Goal: Task Accomplishment & Management: Complete application form

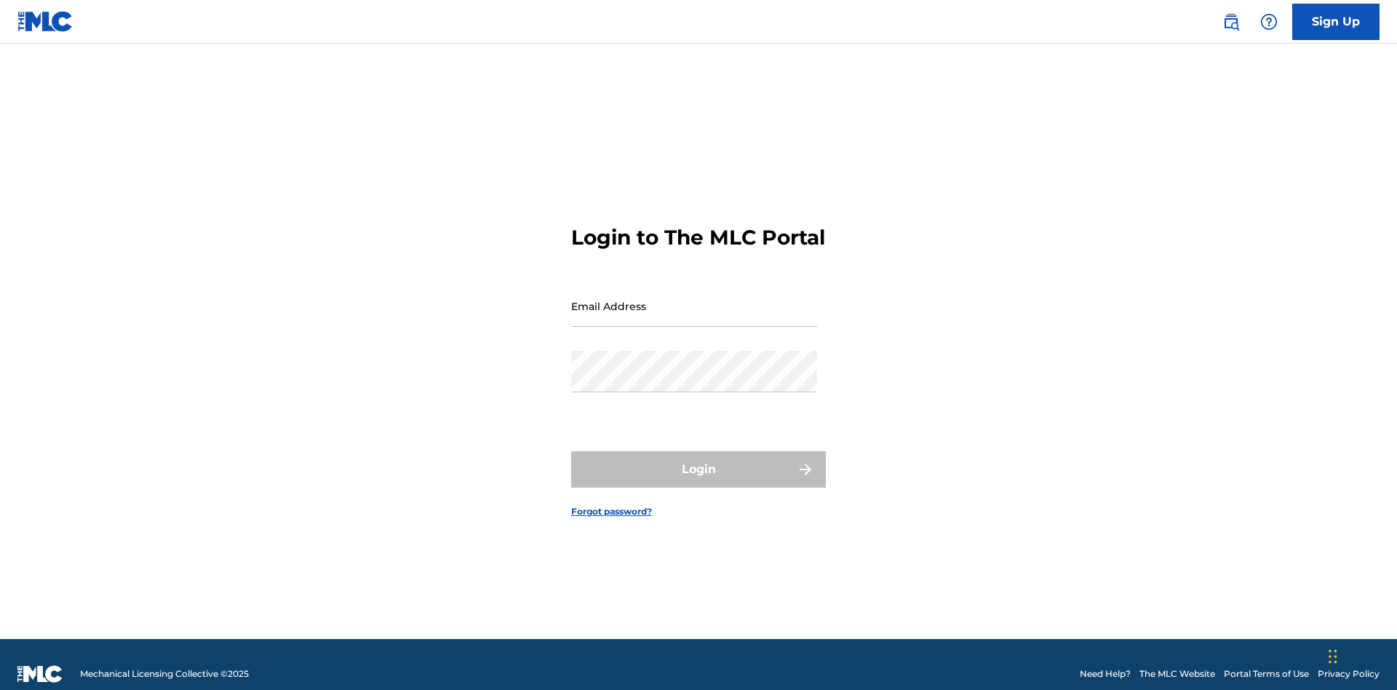
scroll to position [19, 0]
click at [1336, 21] on link "Sign Up" at bounding box center [1335, 22] width 87 height 36
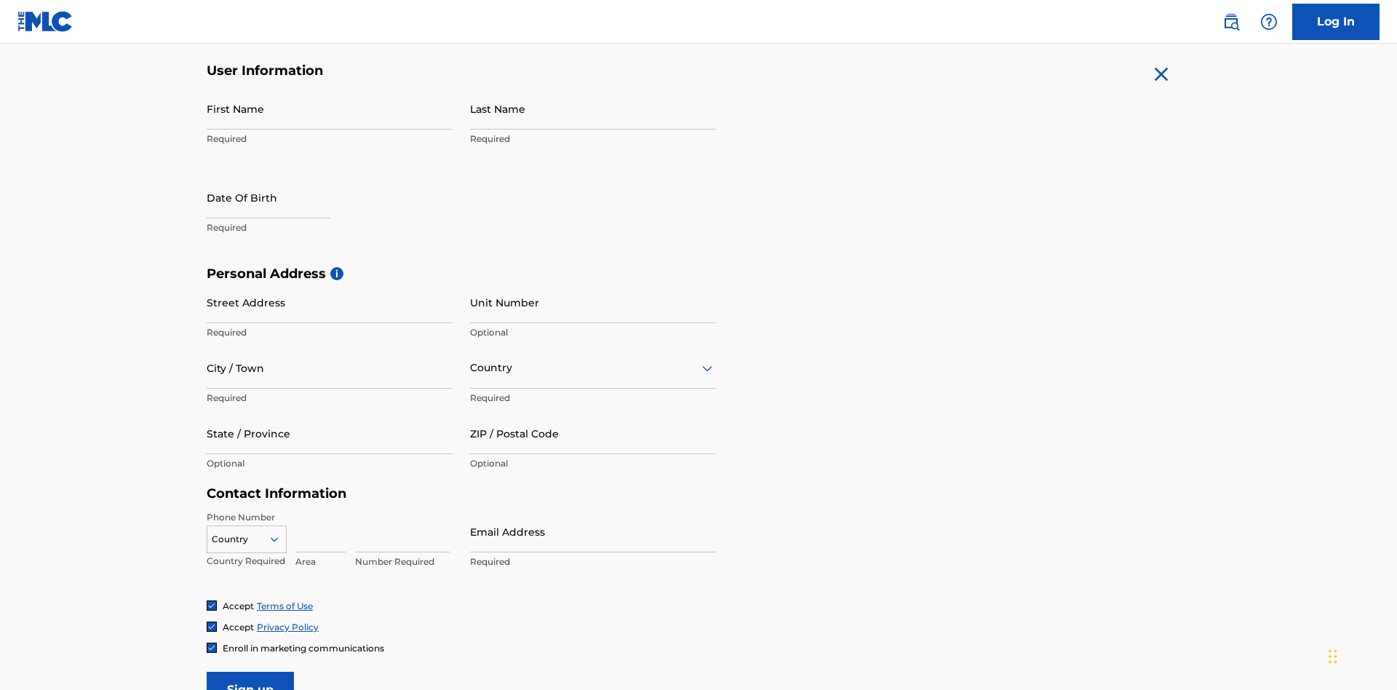
click at [330, 108] on input "First Name" at bounding box center [330, 108] width 246 height 41
type input "[PERSON_NAME]"
click at [593, 108] on input "Last Name" at bounding box center [593, 108] width 246 height 41
type input "Ribble"
click at [280, 177] on input "text" at bounding box center [269, 197] width 124 height 41
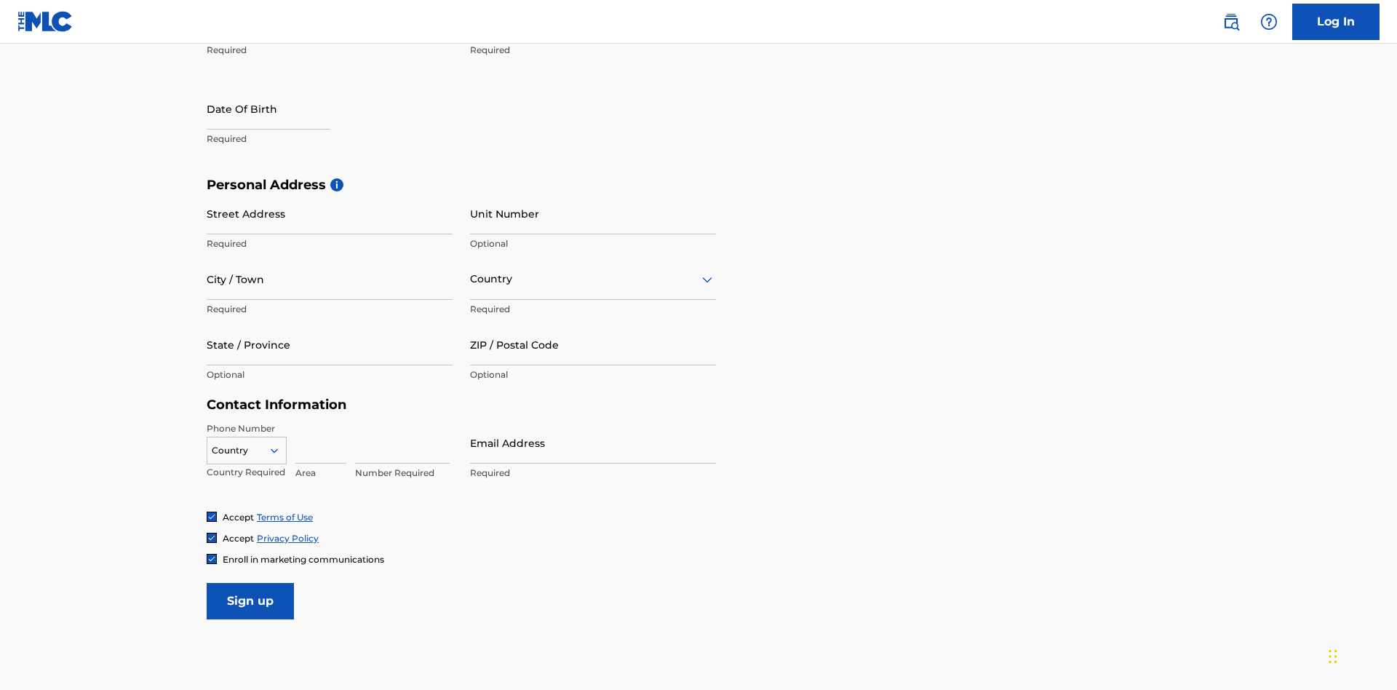
select select "7"
select select "2025"
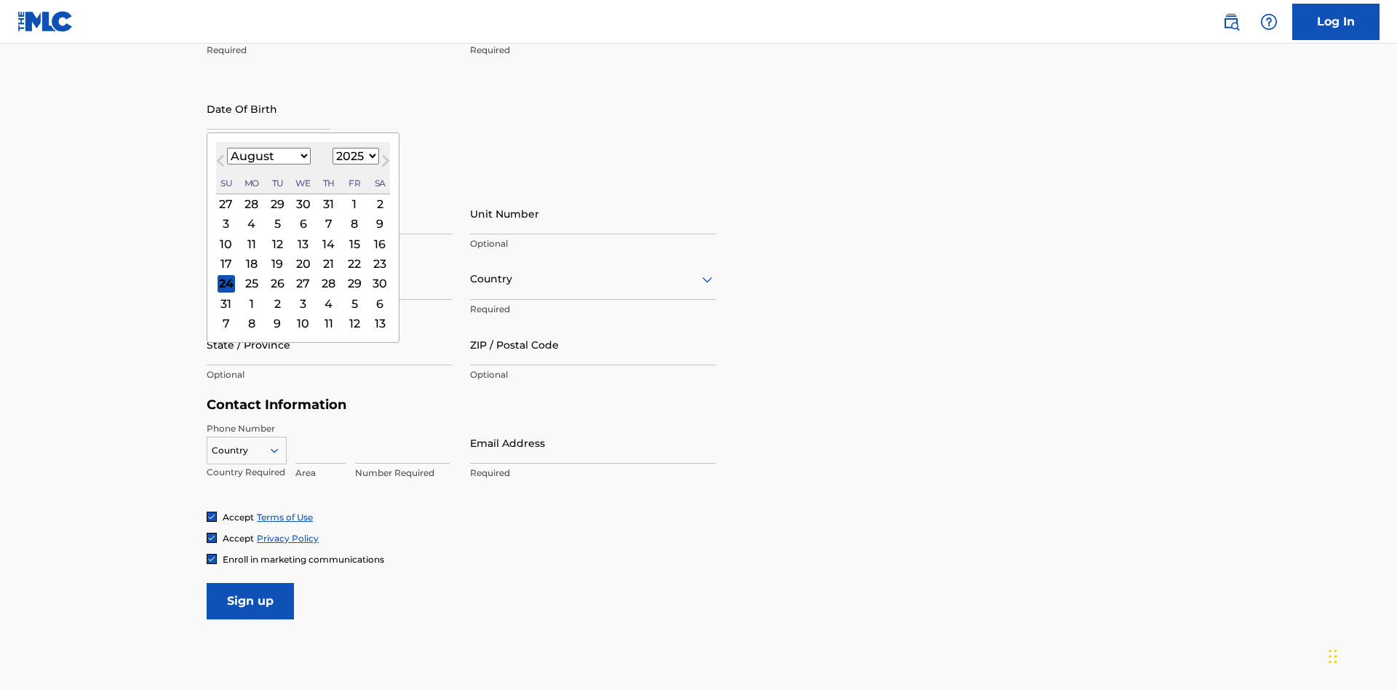
click at [268, 156] on select "January February March April May June July August September October November De…" at bounding box center [269, 156] width 84 height 17
select select "0"
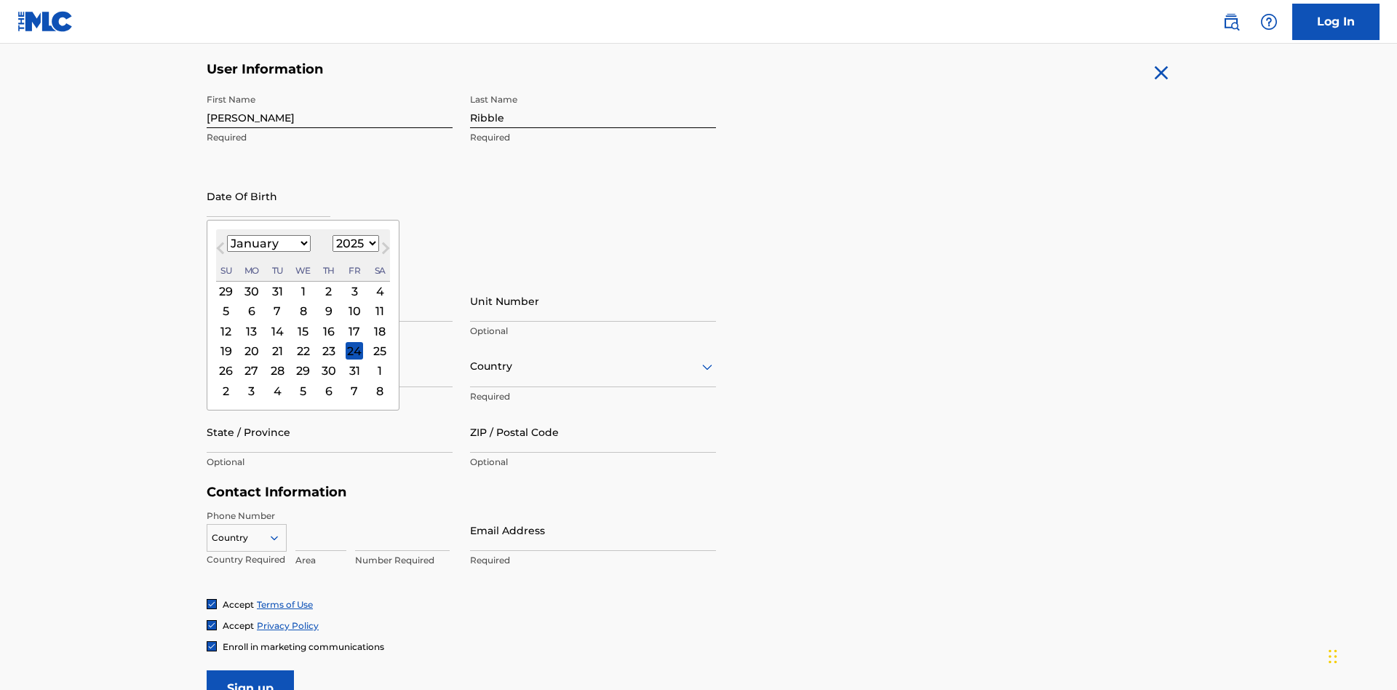
click at [354, 243] on select "1900 1901 1902 1903 1904 1905 1906 1907 1908 1909 1910 1911 1912 1913 1914 1915…" at bounding box center [355, 243] width 47 height 17
select select "1985"
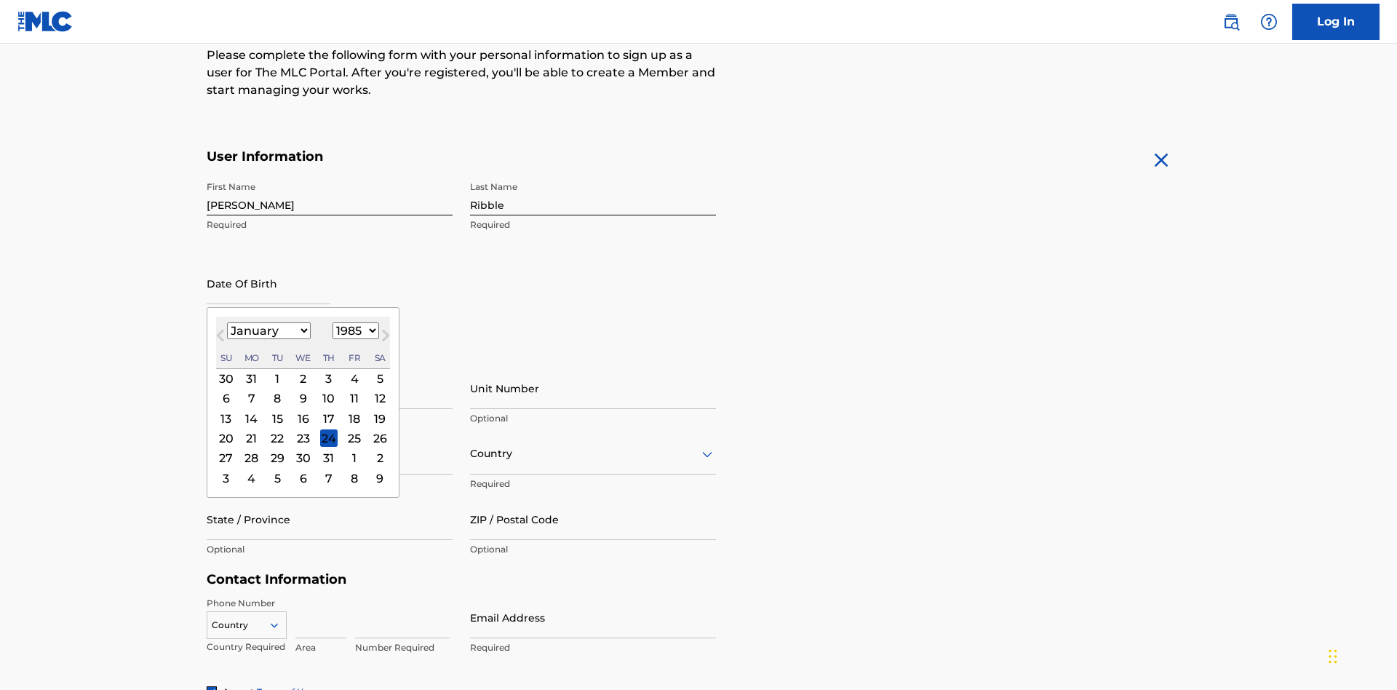
click at [354, 330] on select "1900 1901 1902 1903 1904 1905 1906 1907 1908 1909 1910 1911 1912 1913 1914 1915…" at bounding box center [355, 330] width 47 height 17
click at [276, 390] on div "8" at bounding box center [276, 398] width 17 height 17
type input "January 8 1985"
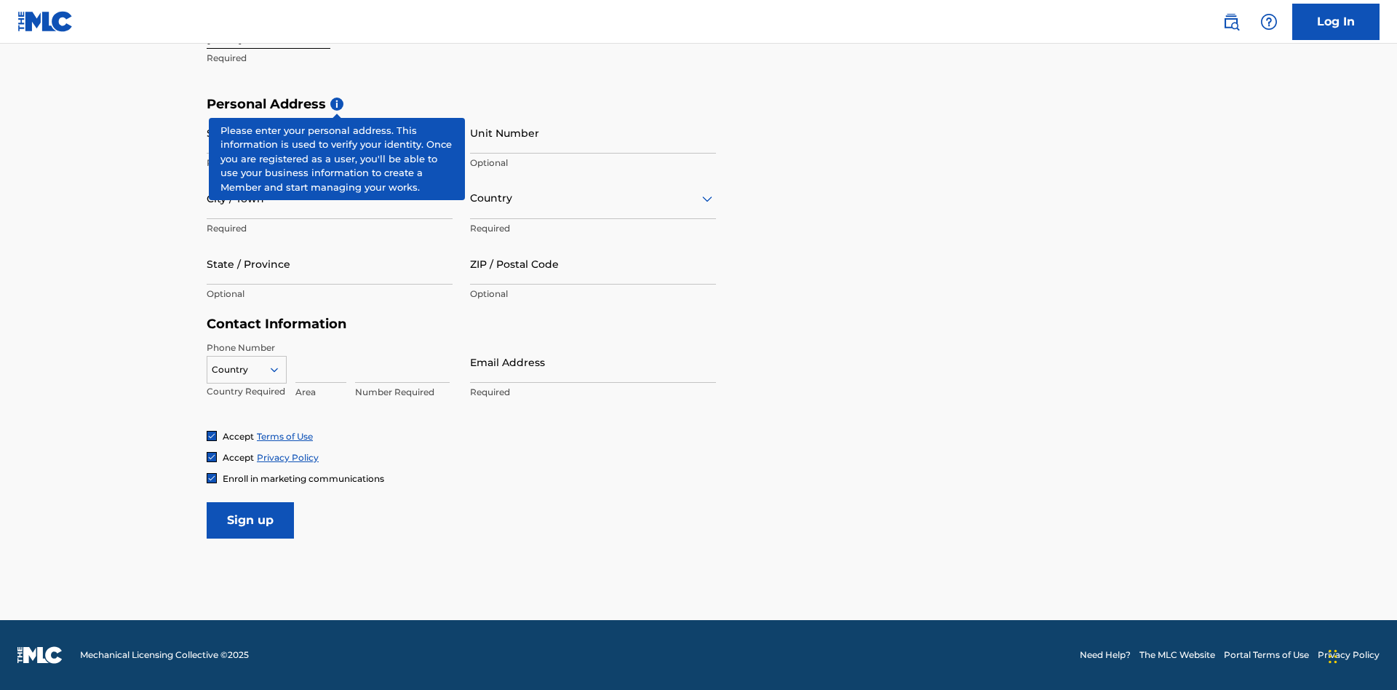
click at [330, 132] on input "Street Address" at bounding box center [330, 132] width 246 height 41
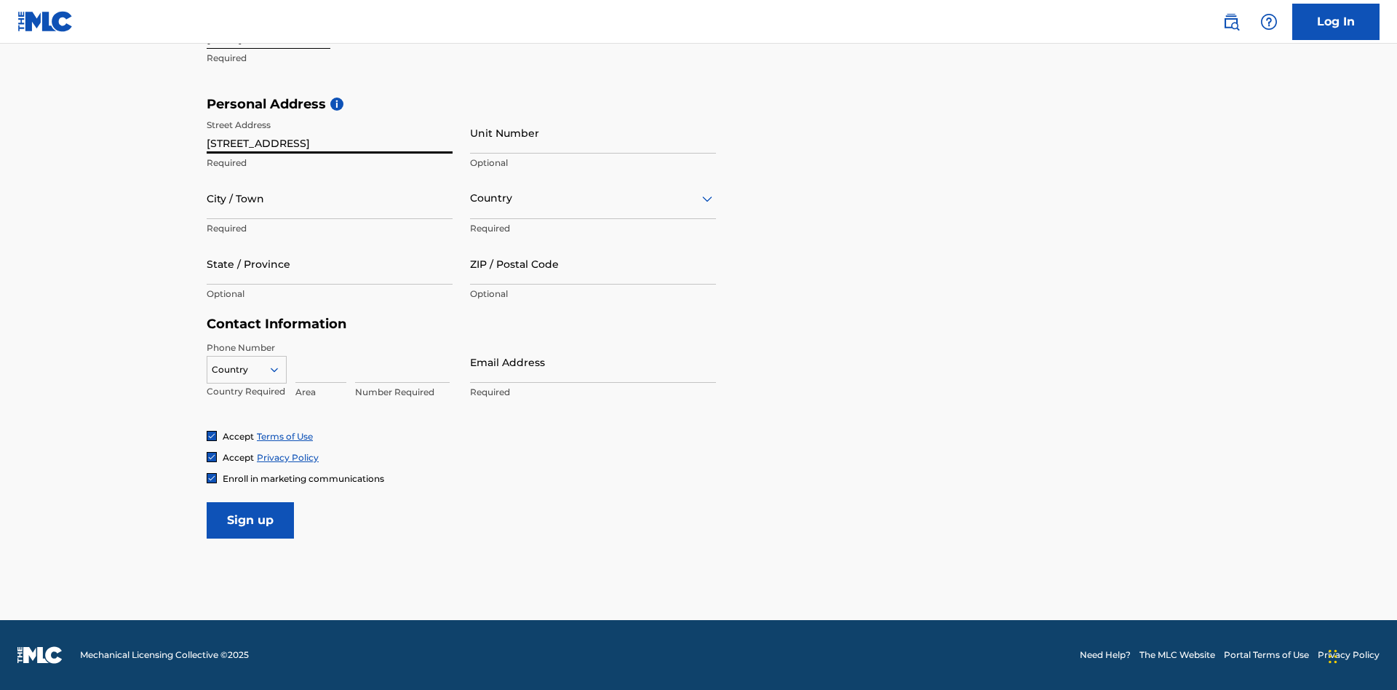
type input "9909 Elks Run Rd"
click at [330, 198] on input "City / Town" at bounding box center [330, 197] width 246 height 41
type input "Roseville"
click at [471, 198] on input "text" at bounding box center [471, 198] width 3 height 15
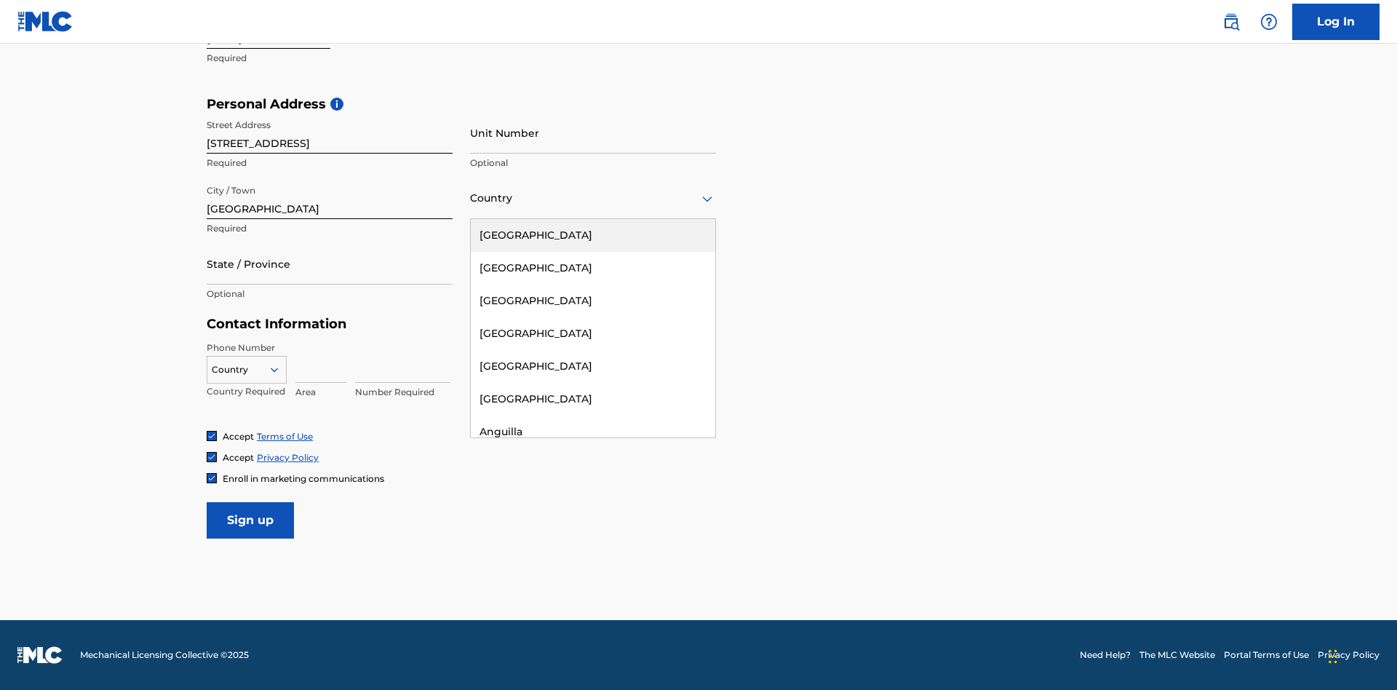
click at [593, 235] on div "United States" at bounding box center [593, 235] width 244 height 33
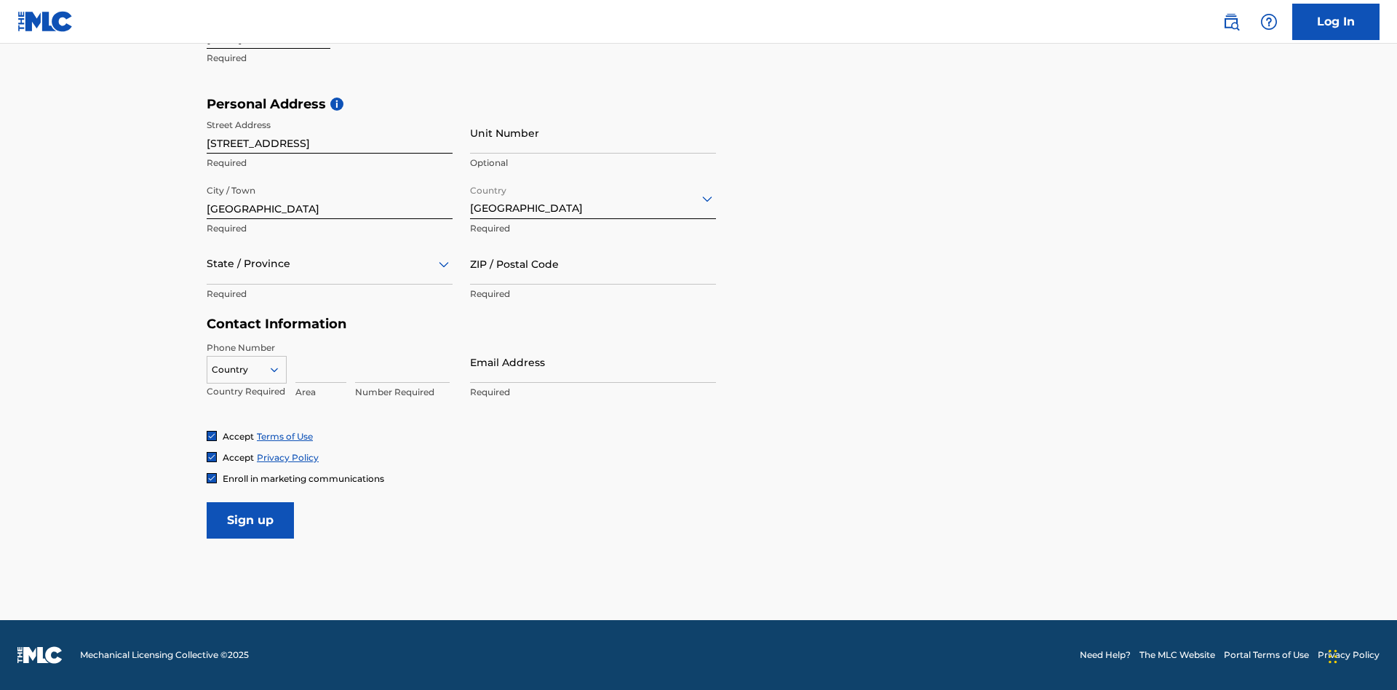
click at [330, 263] on div at bounding box center [330, 264] width 246 height 18
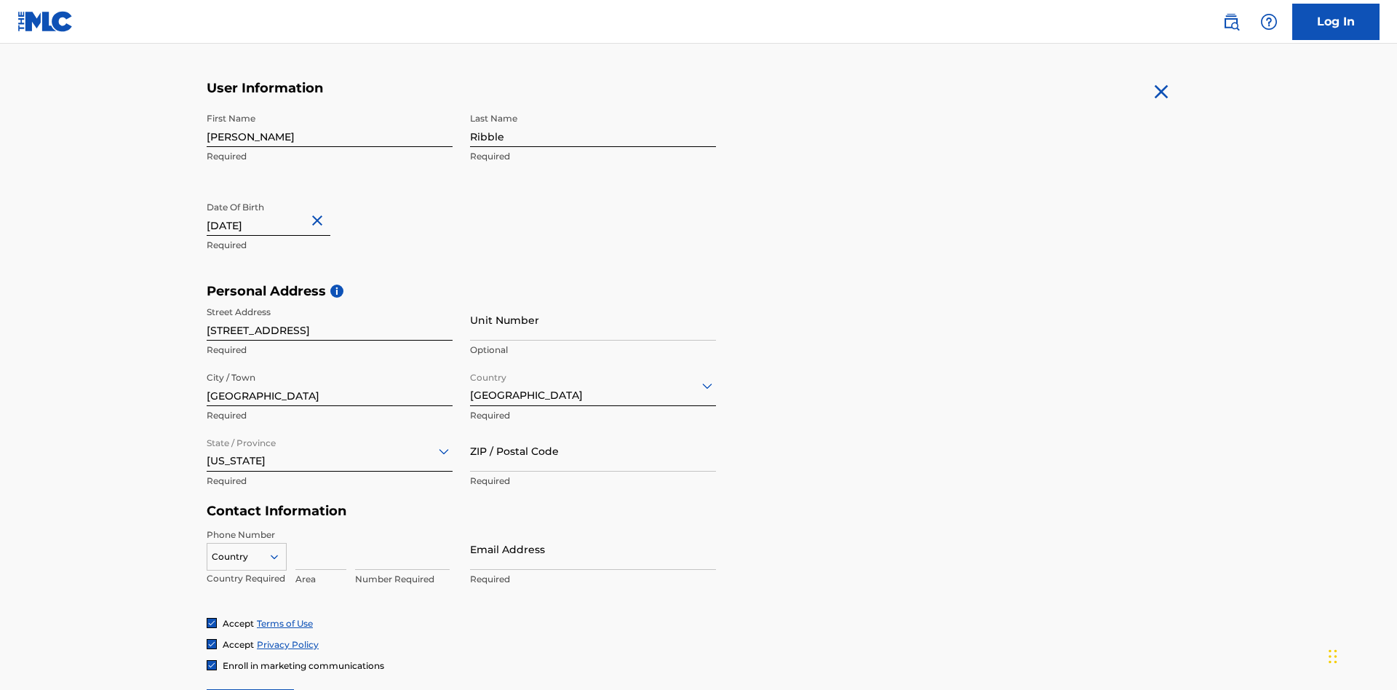
click at [593, 430] on input "ZIP / Postal Code" at bounding box center [593, 450] width 246 height 41
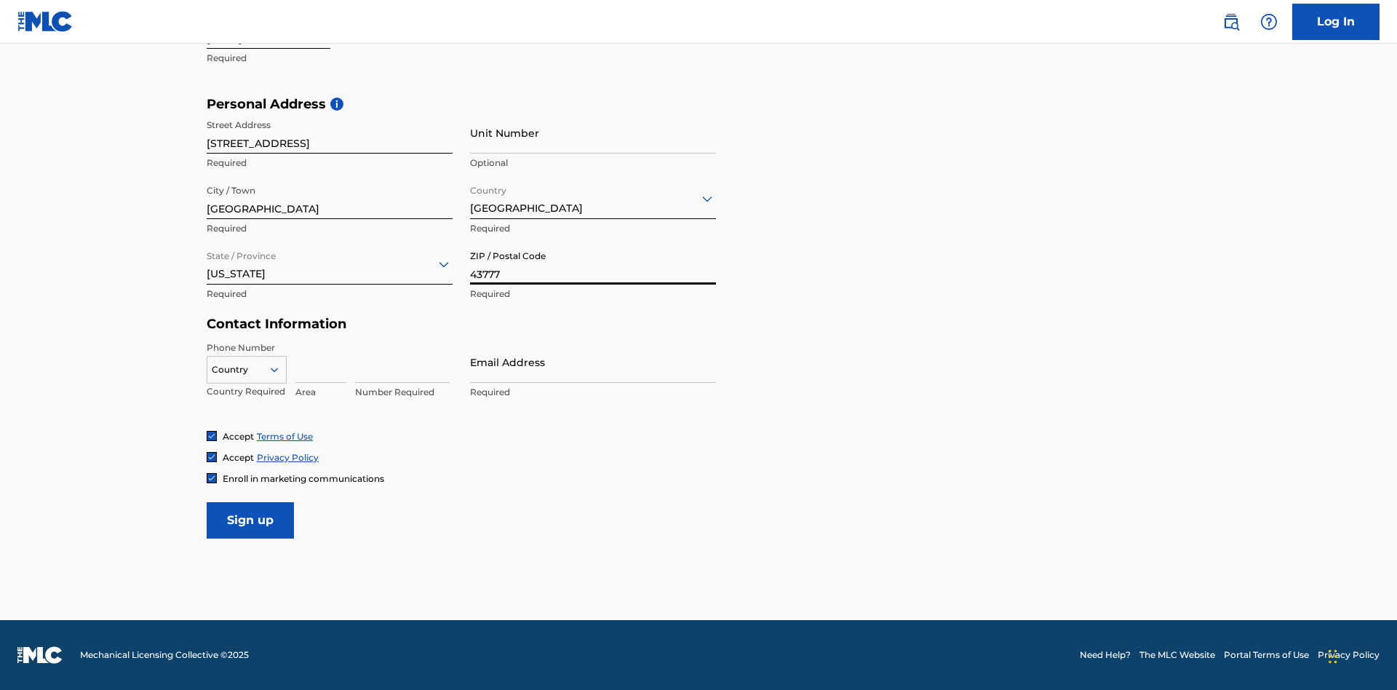
type input "43777"
click at [280, 369] on icon at bounding box center [274, 369] width 13 height 13
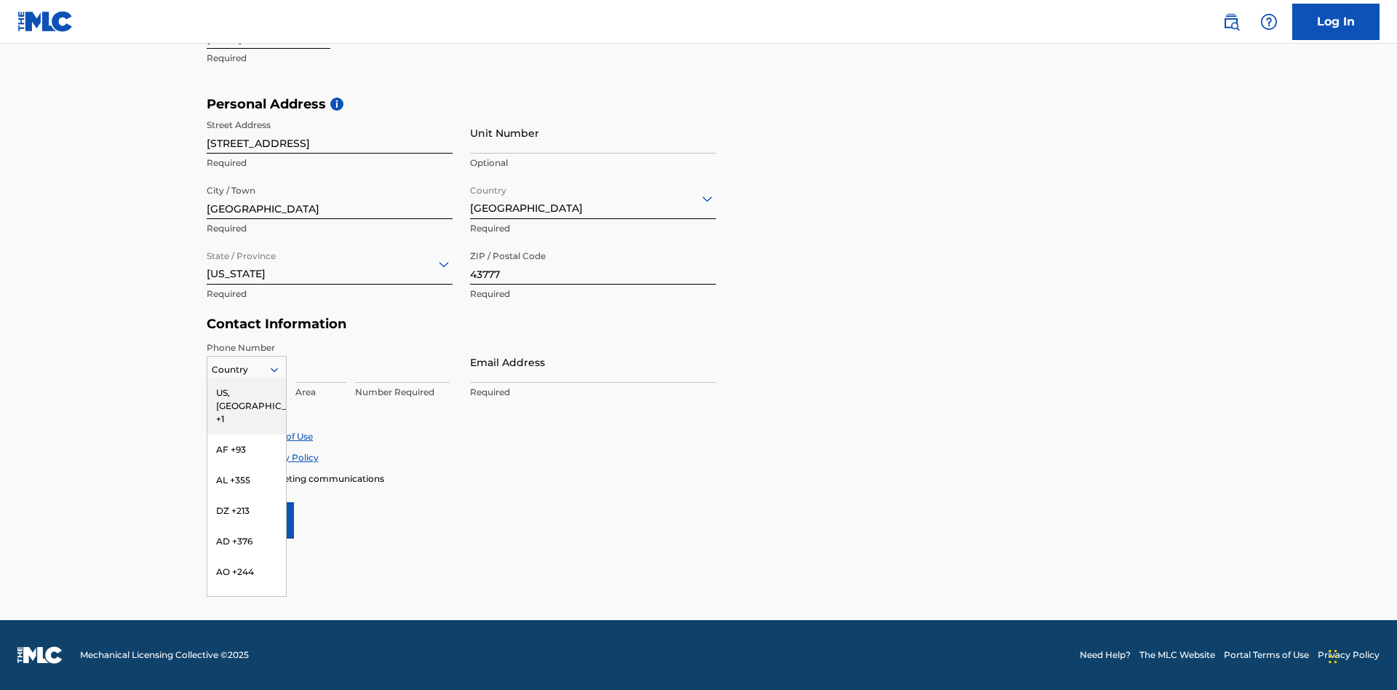
click at [247, 392] on div "US, CA +1" at bounding box center [246, 406] width 79 height 57
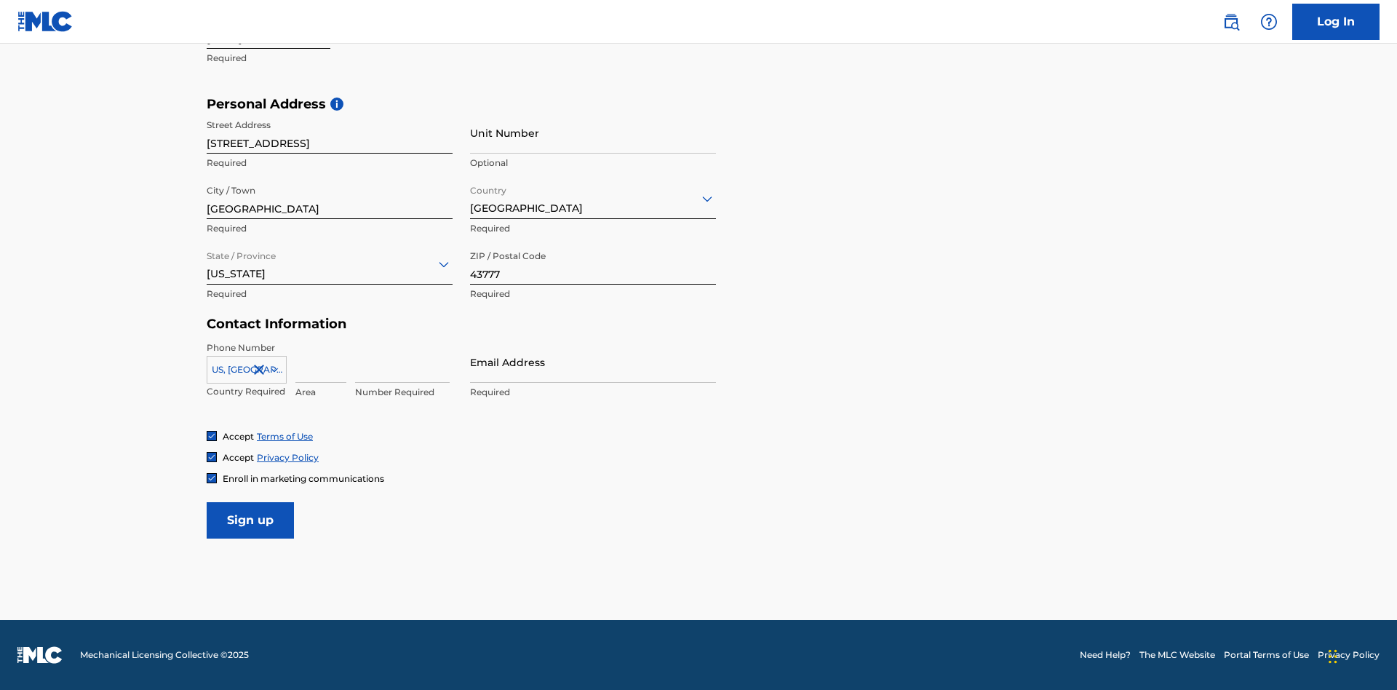
click at [321, 362] on input at bounding box center [320, 361] width 51 height 41
type input "740"
click at [402, 362] on input at bounding box center [402, 361] width 95 height 41
type input "8086351"
click at [593, 362] on input "Email Address" at bounding box center [593, 361] width 246 height 41
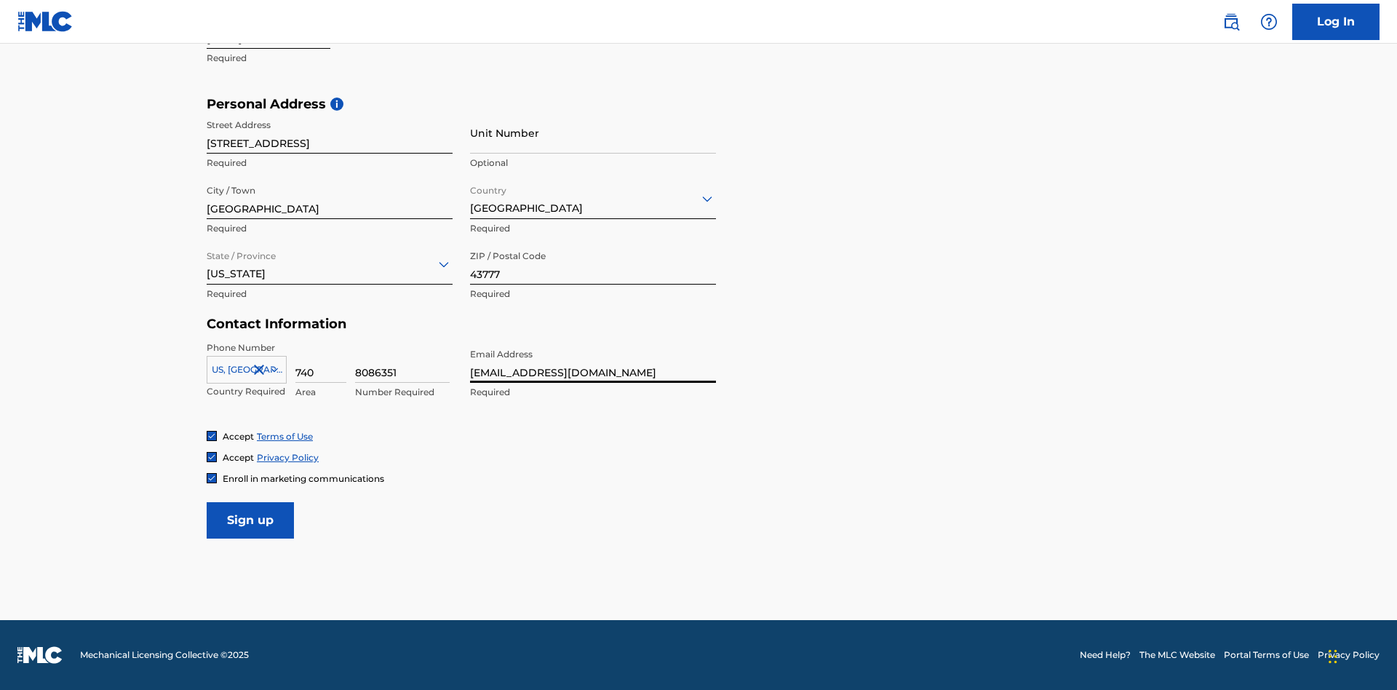
type input "[EMAIL_ADDRESS][DOMAIN_NAME]"
click at [250, 519] on input "Sign up" at bounding box center [250, 520] width 87 height 36
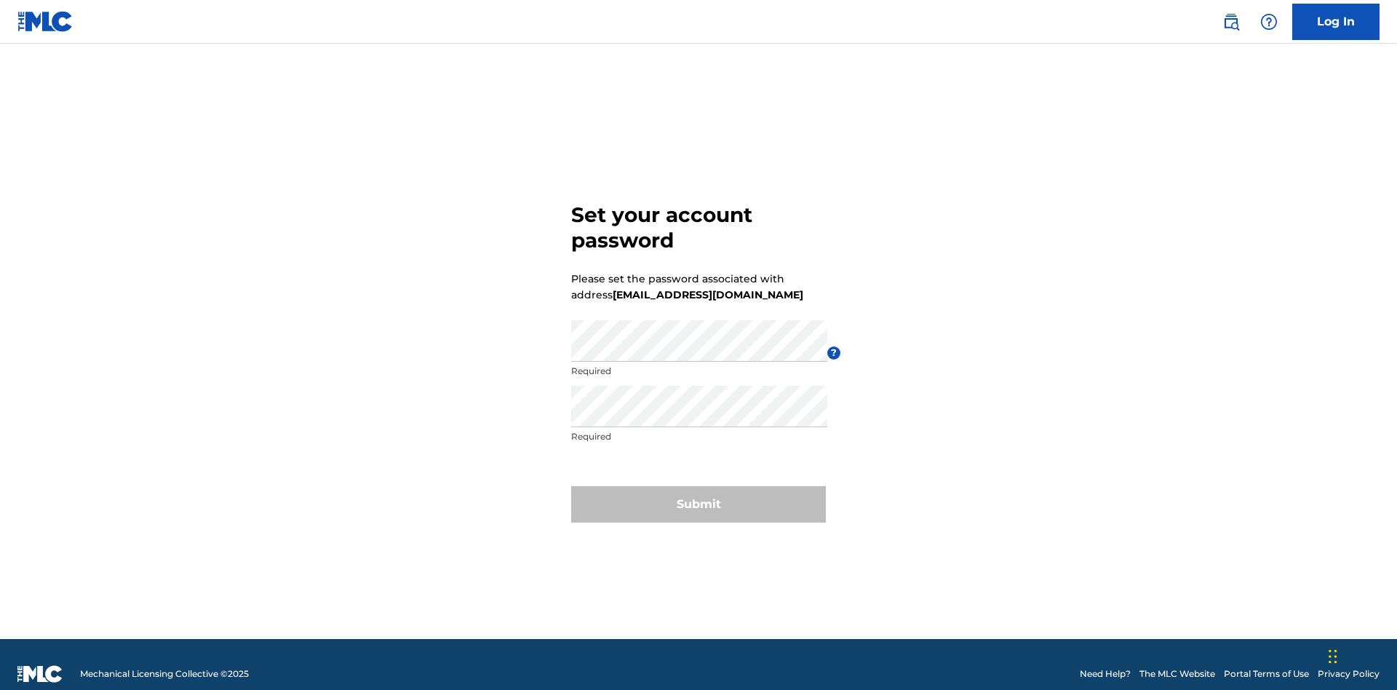
scroll to position [19, 0]
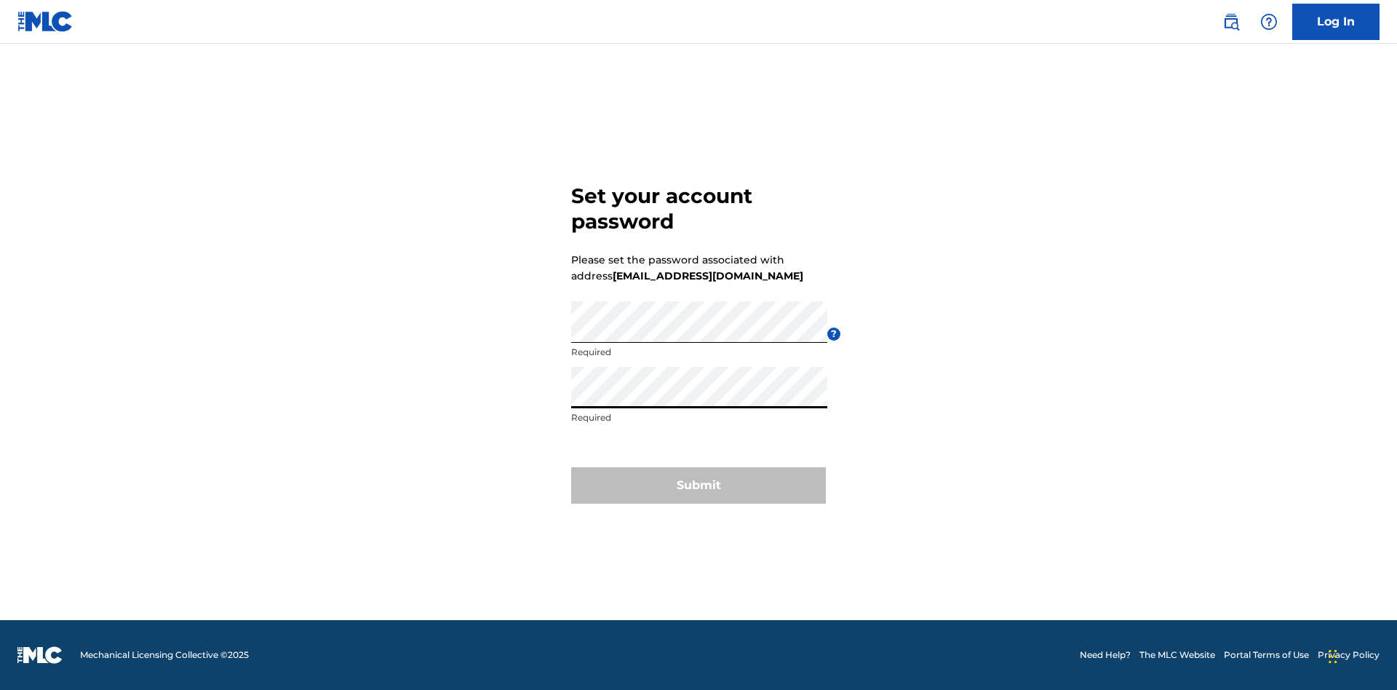
click at [698, 494] on button "Submit" at bounding box center [698, 485] width 255 height 36
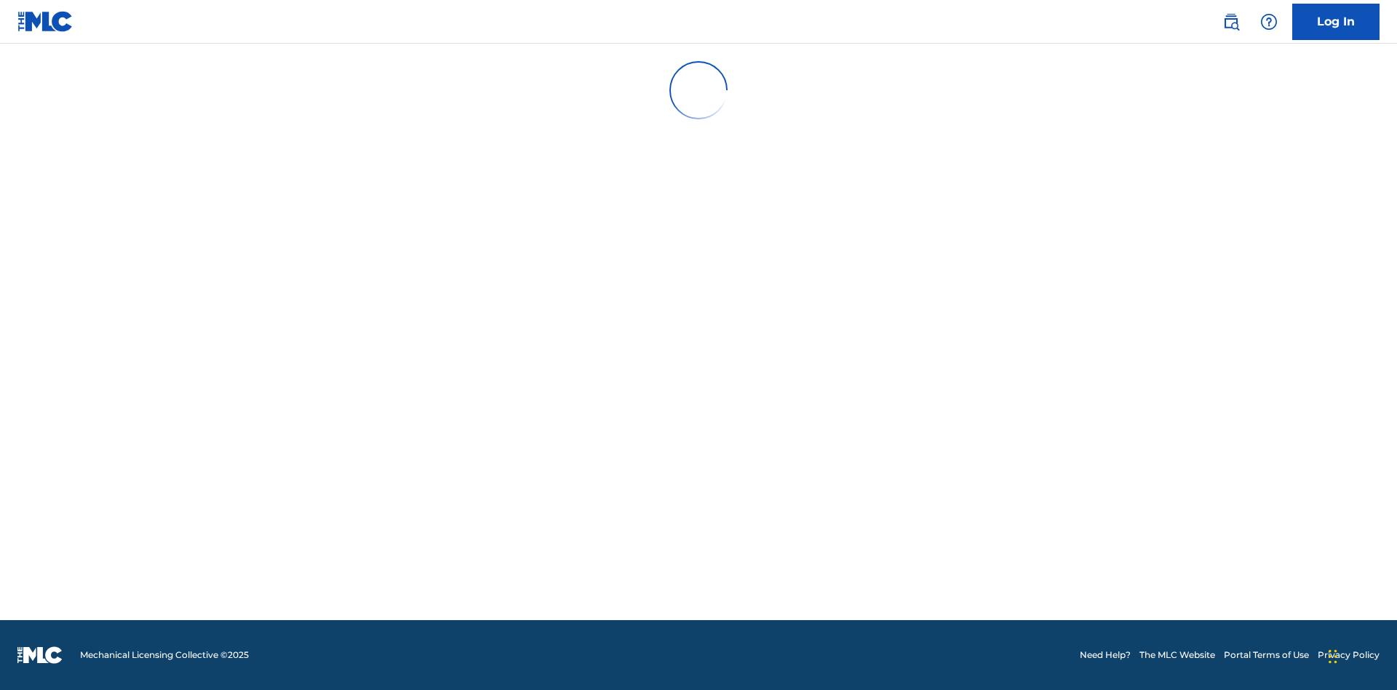
scroll to position [0, 0]
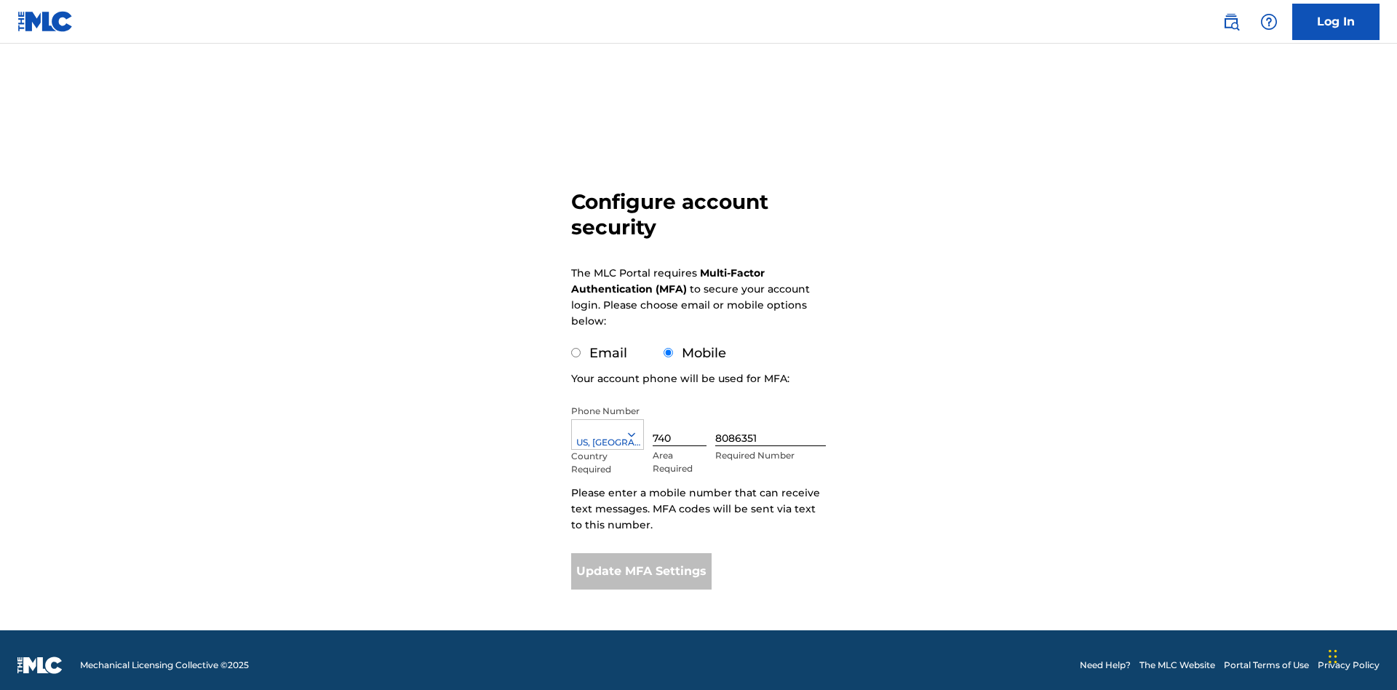
click at [576, 348] on input "Email" at bounding box center [575, 352] width 9 height 9
radio input "true"
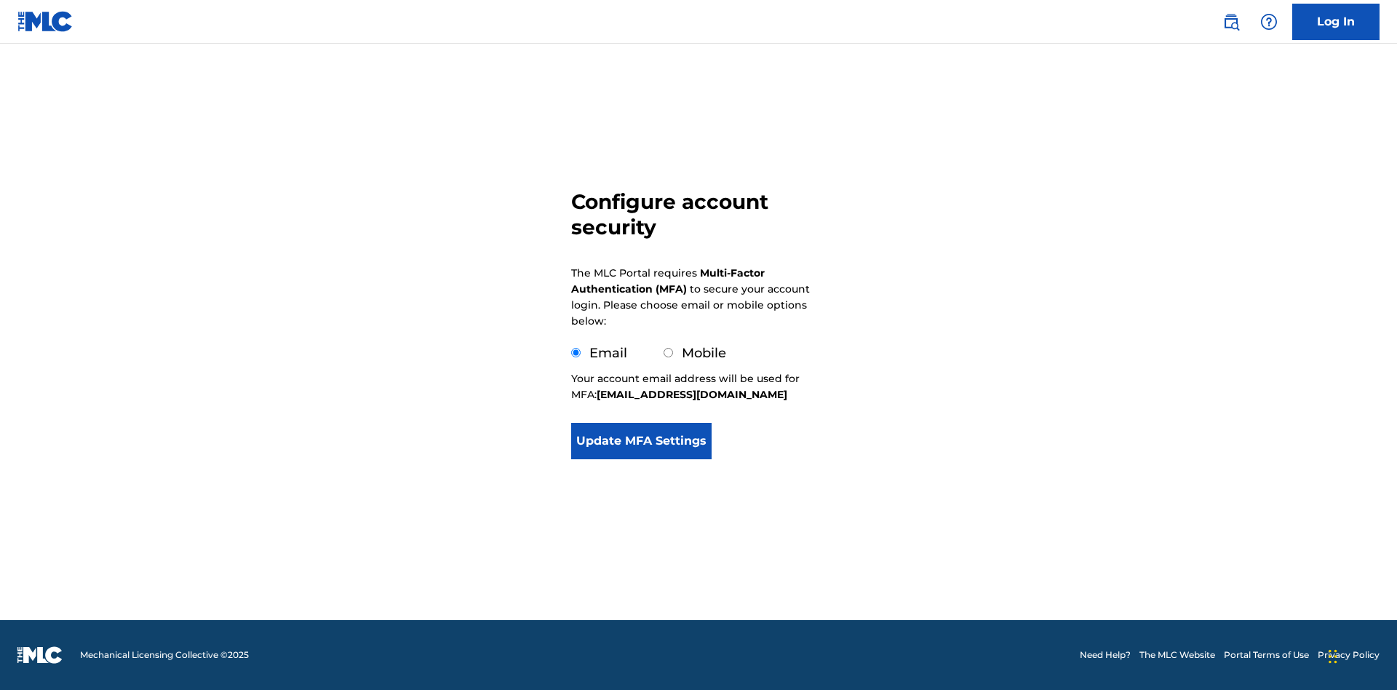
click at [641, 459] on button "Update MFA Settings" at bounding box center [641, 441] width 140 height 36
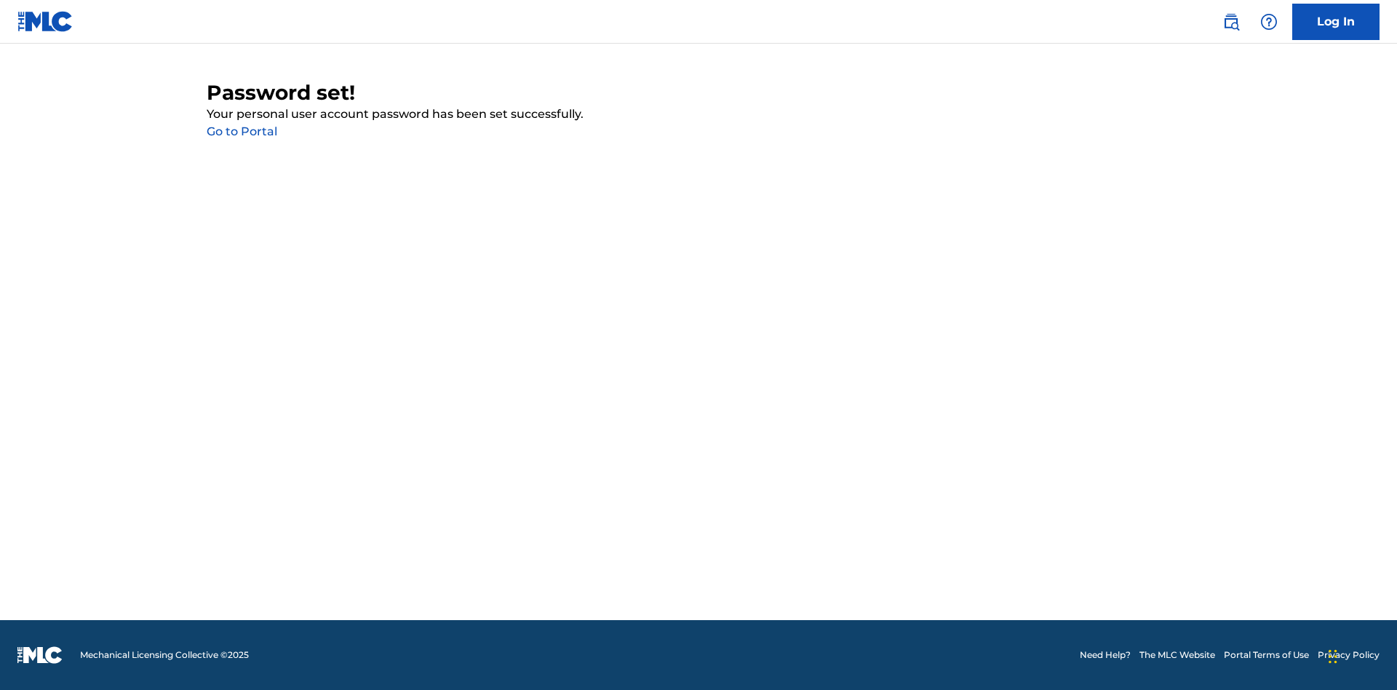
click at [241, 132] on link "Go to Portal" at bounding box center [242, 131] width 71 height 14
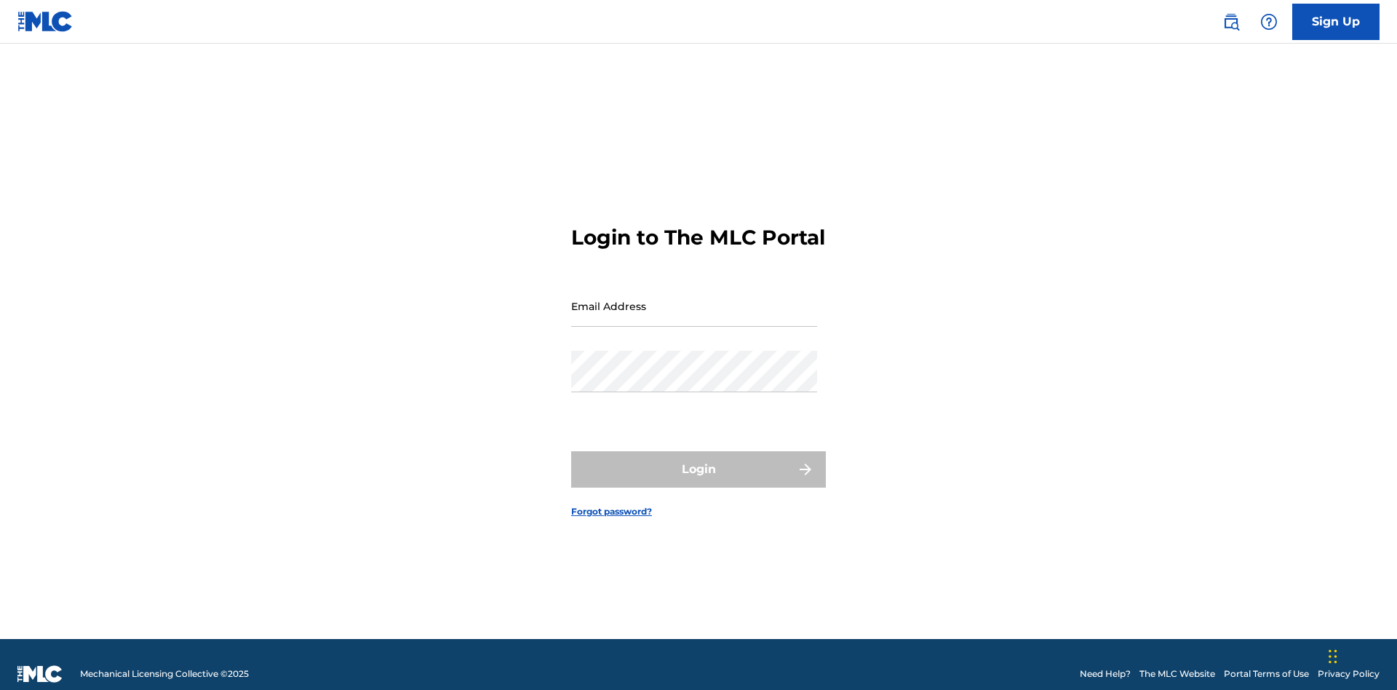
click at [694, 299] on input "Email Address" at bounding box center [694, 305] width 246 height 41
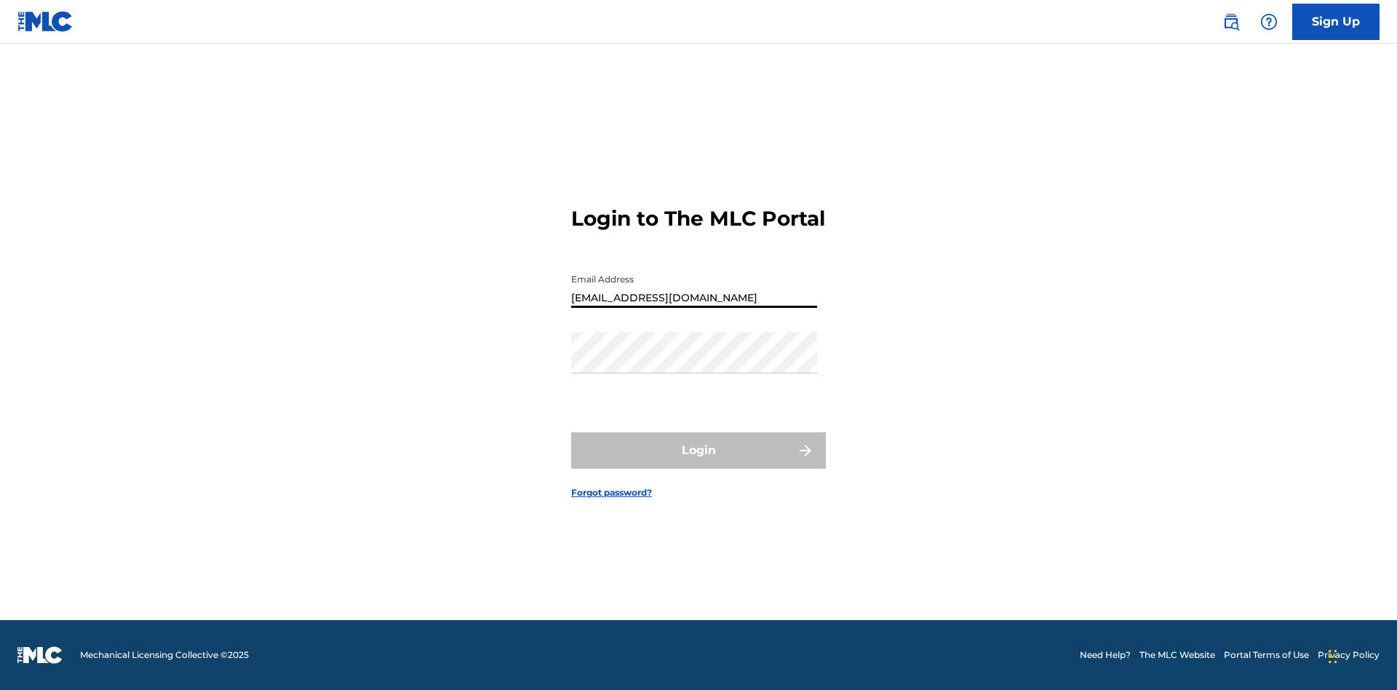
type input "[EMAIL_ADDRESS][DOMAIN_NAME]"
click at [698, 463] on button "Login" at bounding box center [698, 450] width 255 height 36
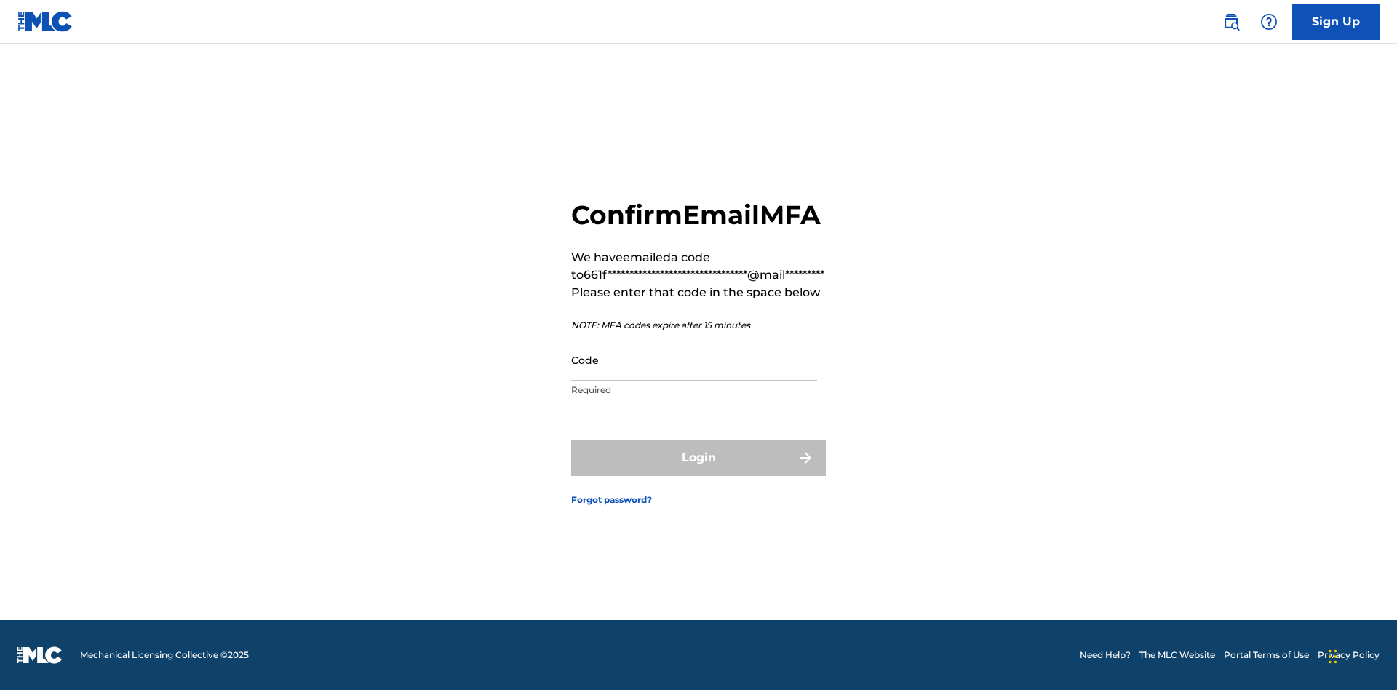
click at [694, 375] on input "Code" at bounding box center [694, 359] width 246 height 41
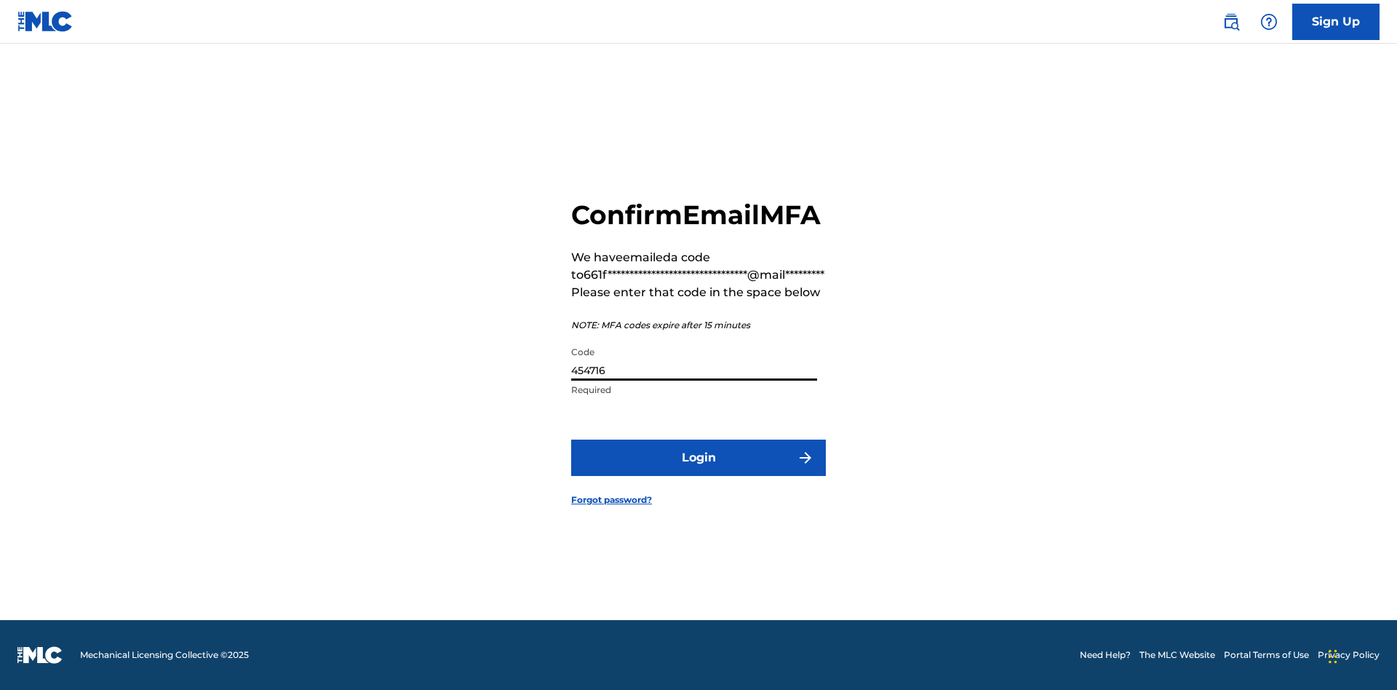
type input "454716"
click at [698, 474] on button "Login" at bounding box center [698, 457] width 255 height 36
